Goal: Find specific page/section: Find specific page/section

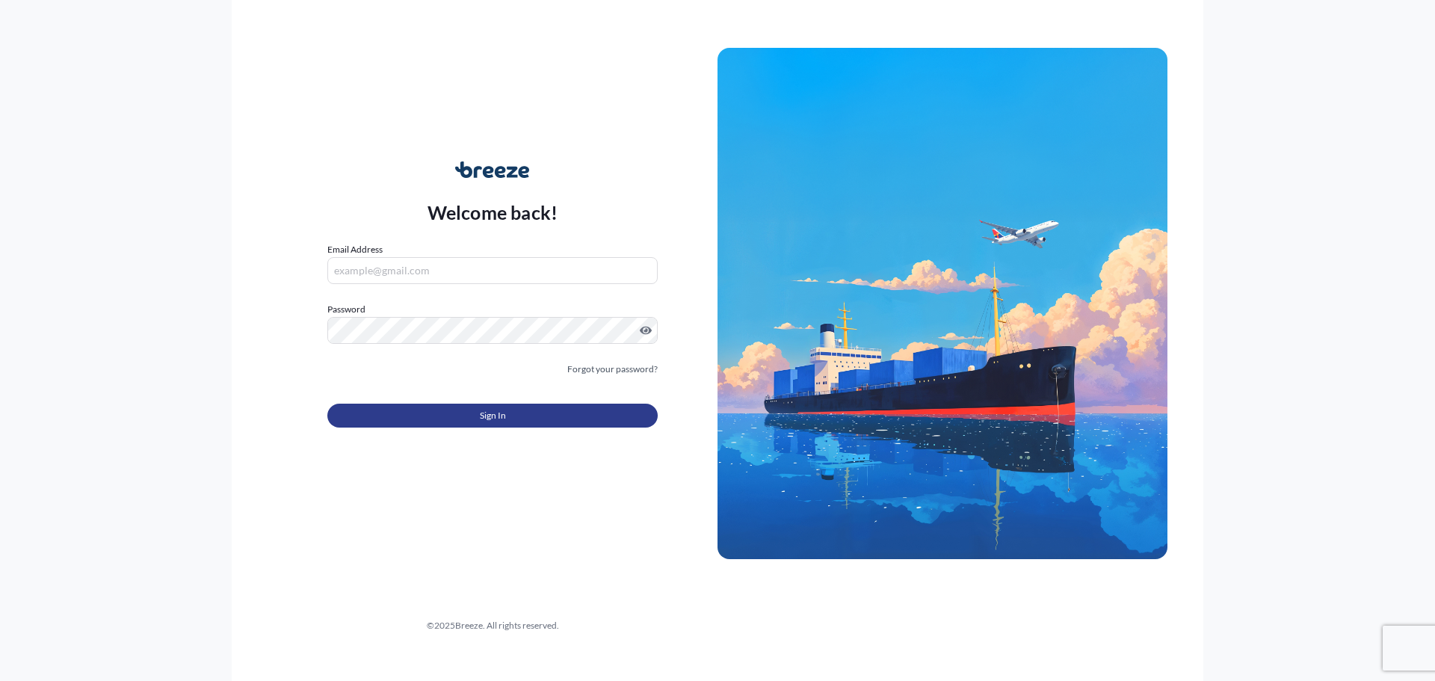
type input "[PERSON_NAME][EMAIL_ADDRESS][PERSON_NAME][DOMAIN_NAME]"
click at [541, 414] on button "Sign In" at bounding box center [492, 415] width 330 height 24
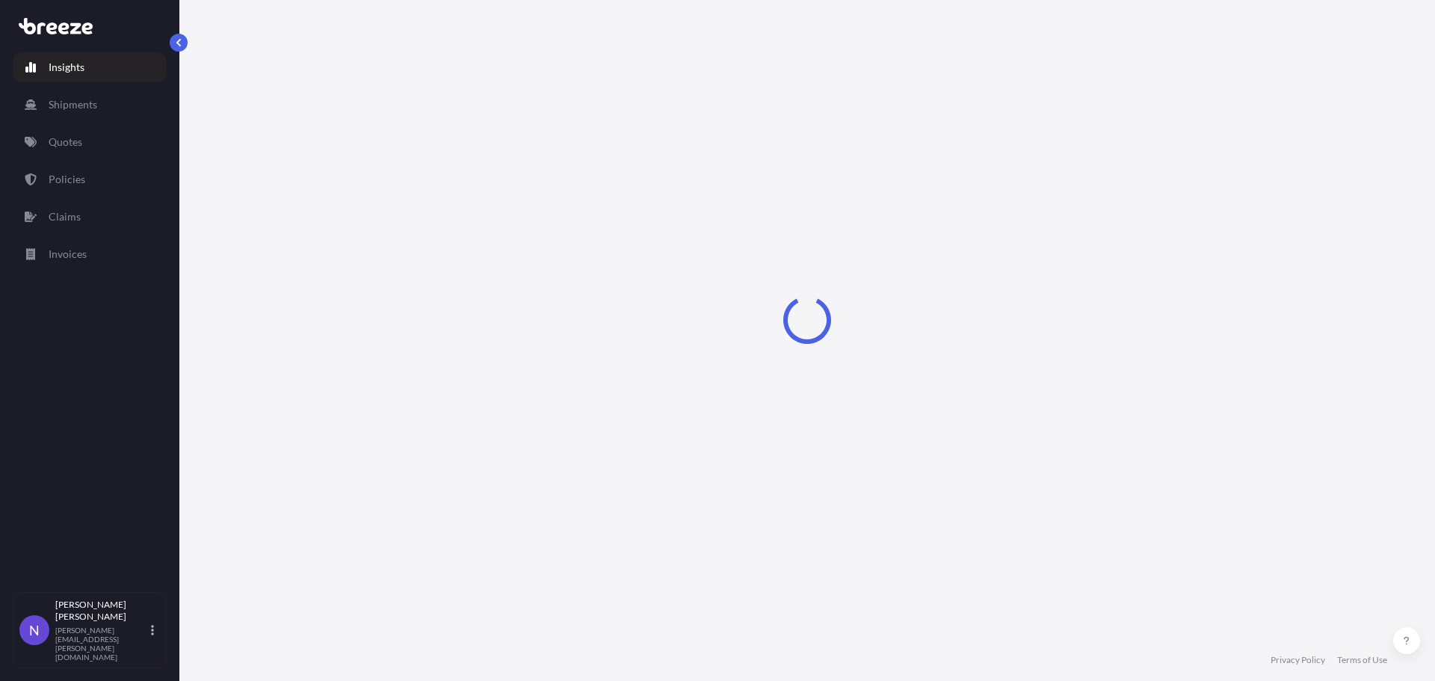
select select "2025"
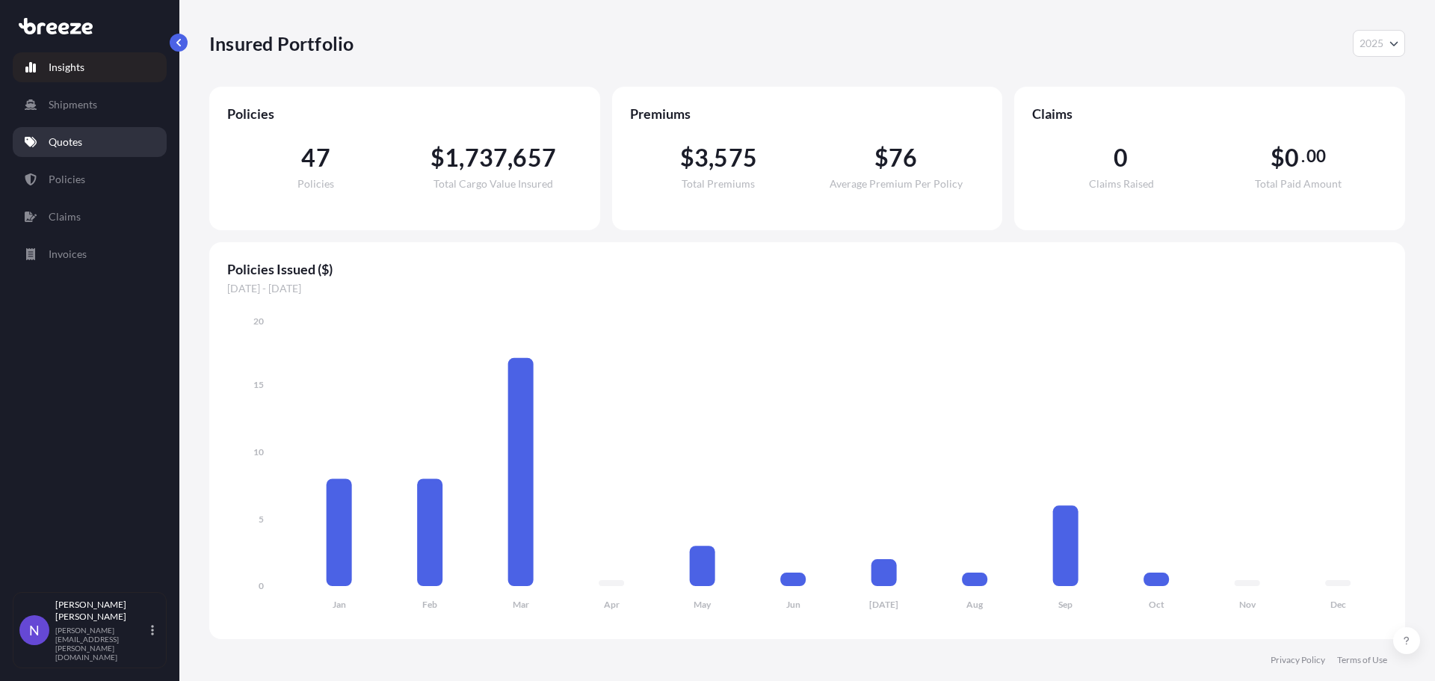
click at [51, 148] on p "Quotes" at bounding box center [66, 141] width 34 height 15
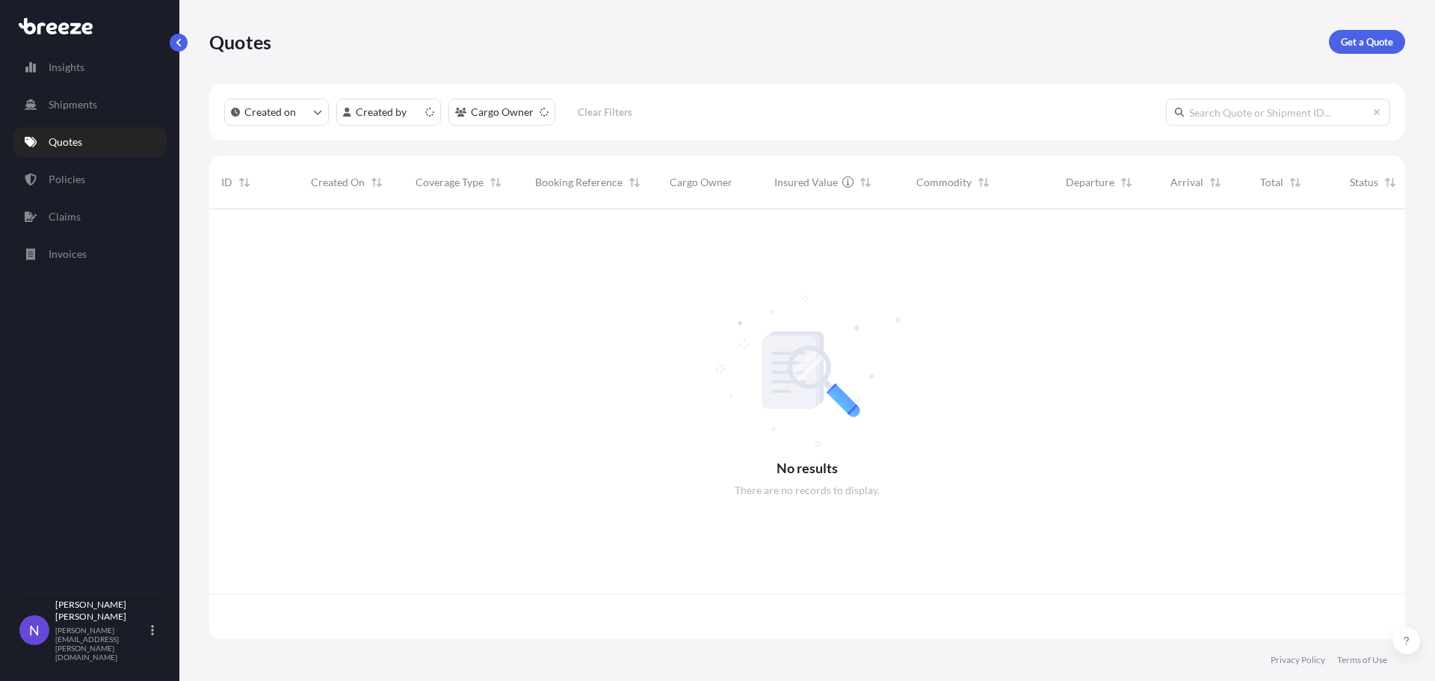
scroll to position [427, 1184]
